Goal: Complete application form: Complete application form

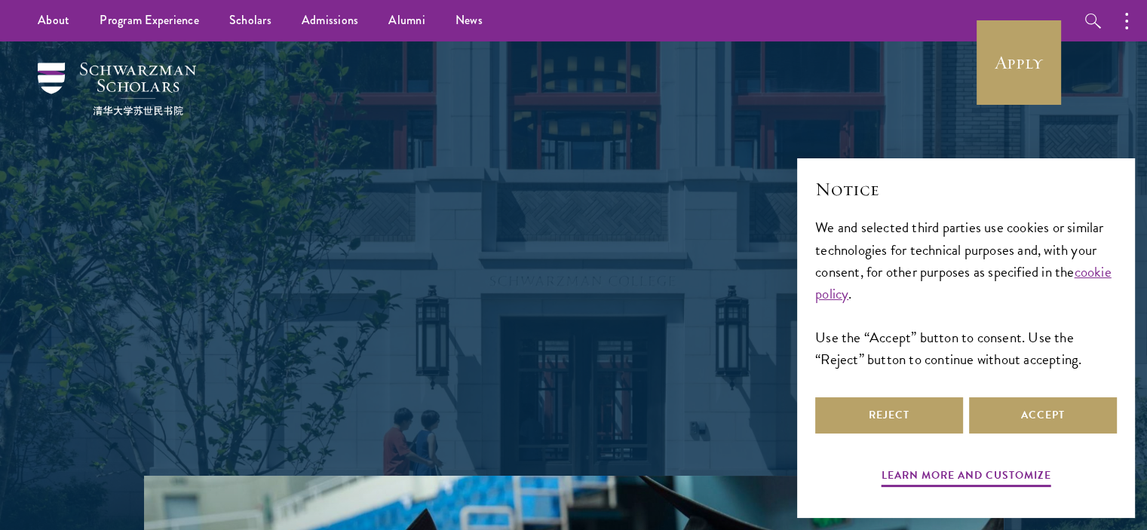
scroll to position [639, 0]
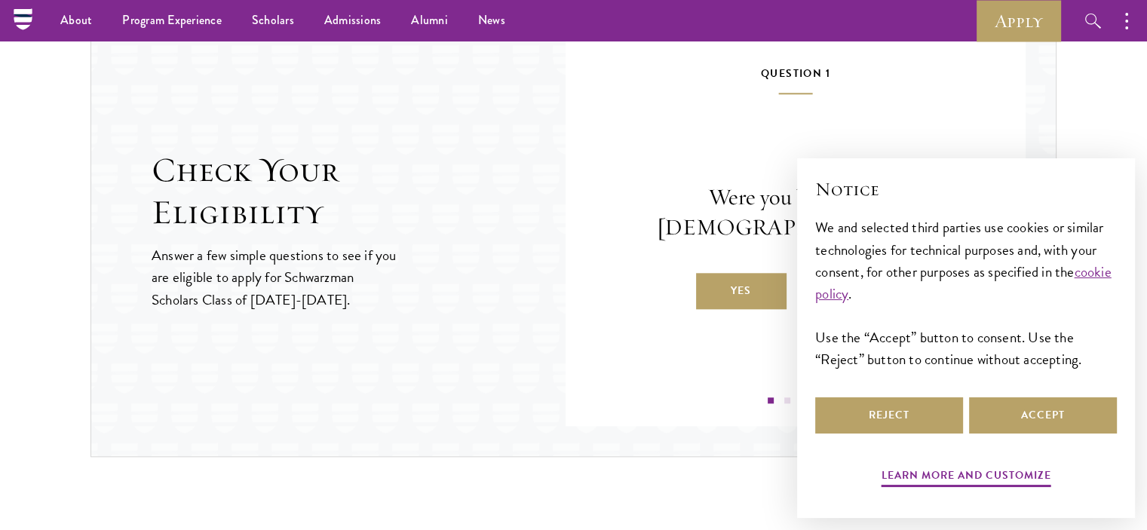
scroll to position [1590, 0]
click at [718, 281] on label "Yes" at bounding box center [741, 292] width 90 height 36
click at [709, 281] on input "Yes" at bounding box center [703, 282] width 14 height 14
click at [1002, 393] on div "Notice We and selected third parties use cookies or similar technologies for te…" at bounding box center [966, 284] width 302 height 217
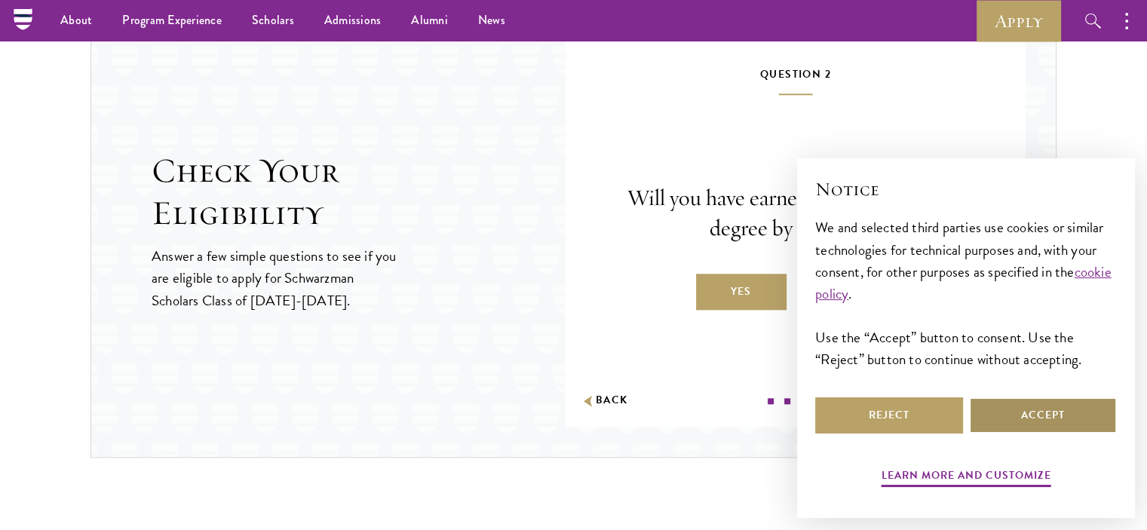
click at [1010, 406] on button "Accept" at bounding box center [1043, 415] width 148 height 36
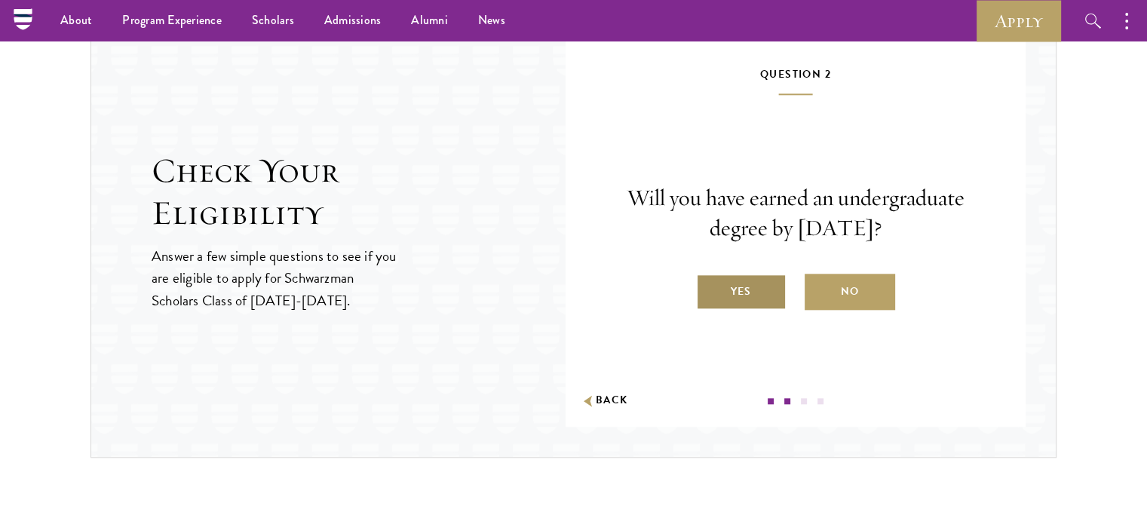
click at [712, 280] on label "Yes" at bounding box center [741, 292] width 90 height 36
click at [709, 280] on input "Yes" at bounding box center [703, 282] width 14 height 14
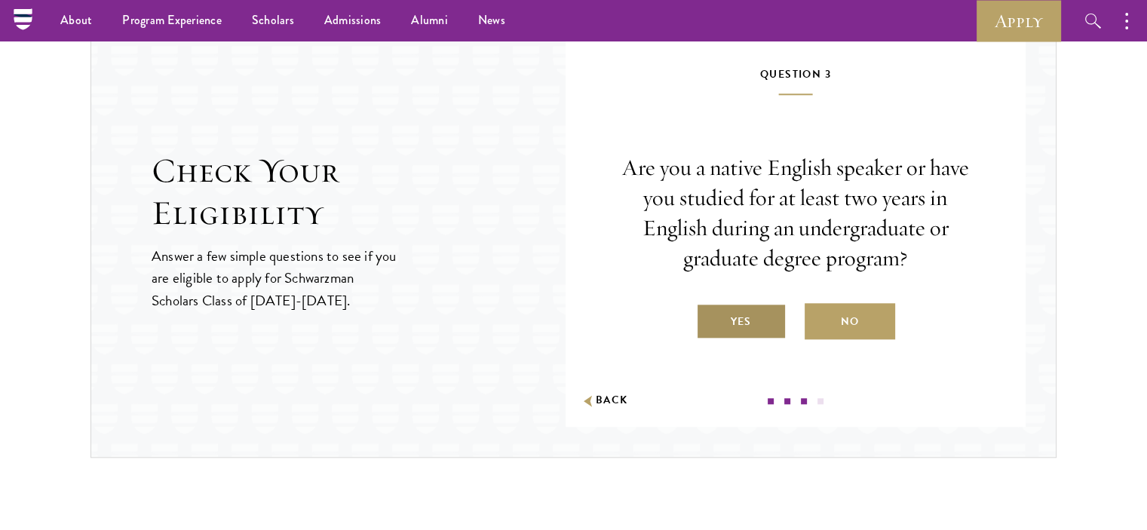
click at [725, 321] on label "Yes" at bounding box center [741, 321] width 90 height 36
click at [709, 319] on input "Yes" at bounding box center [703, 312] width 14 height 14
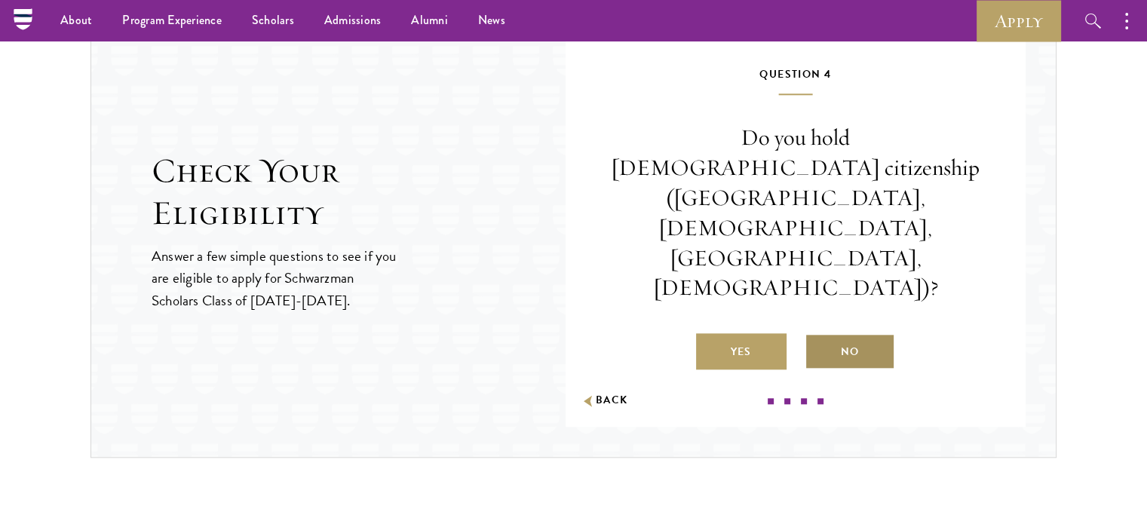
click at [826, 333] on label "No" at bounding box center [849, 351] width 90 height 36
click at [818, 335] on input "No" at bounding box center [811, 342] width 14 height 14
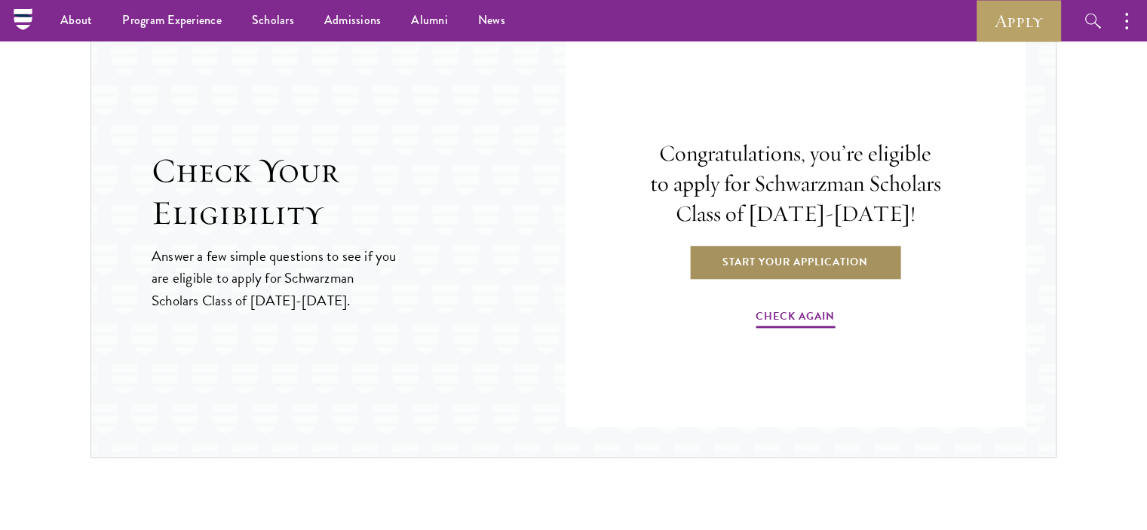
click at [827, 265] on link "Start Your Application" at bounding box center [794, 262] width 213 height 36
